Goal: Task Accomplishment & Management: Complete application form

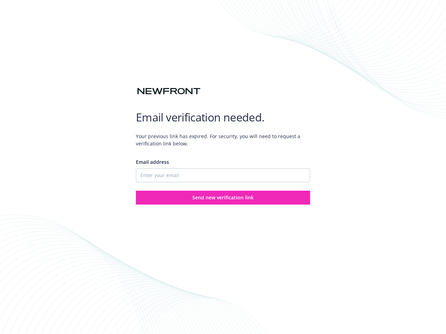
click at [223, 167] on div "Email address" at bounding box center [223, 170] width 174 height 24
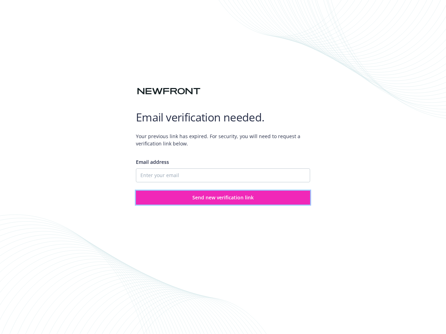
click at [223, 198] on span "Send new verification link" at bounding box center [222, 197] width 61 height 7
